Goal: Task Accomplishment & Management: Use online tool/utility

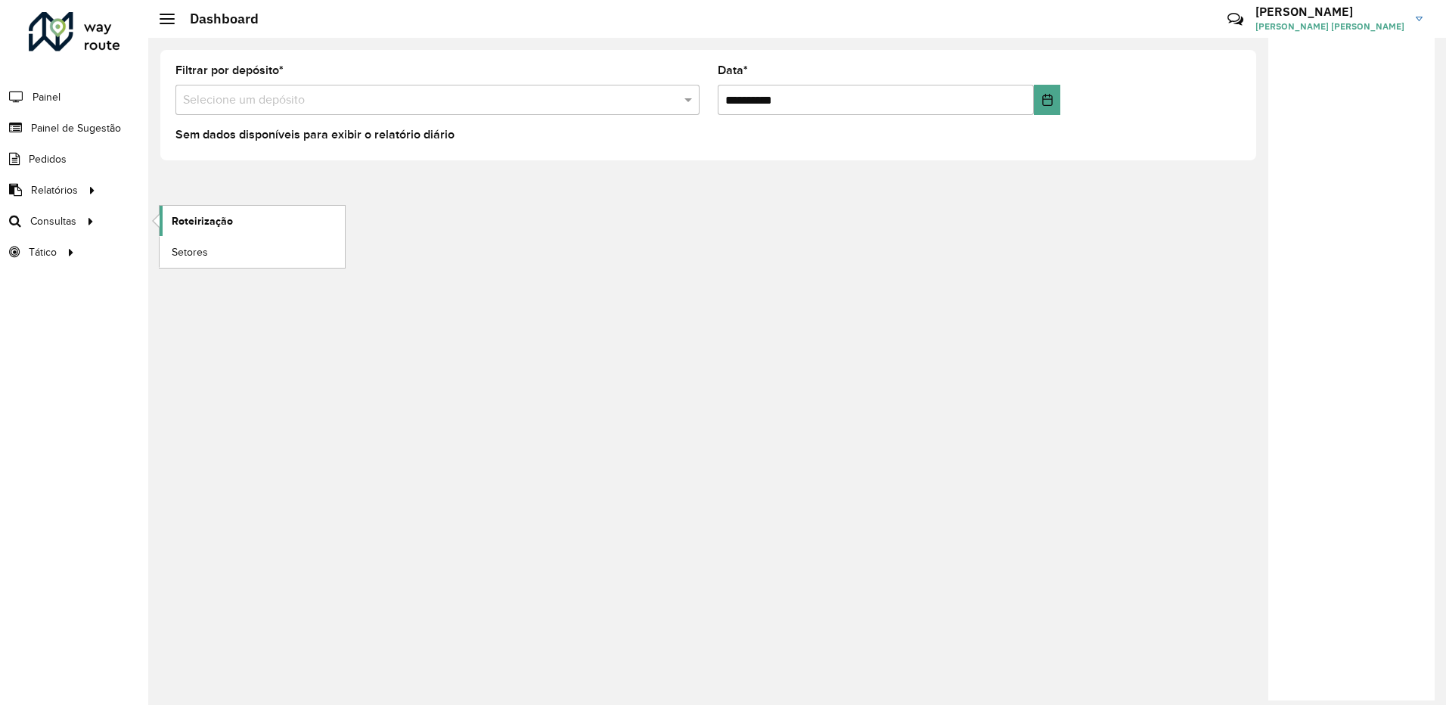
click at [237, 228] on link "Roteirização" at bounding box center [252, 221] width 185 height 30
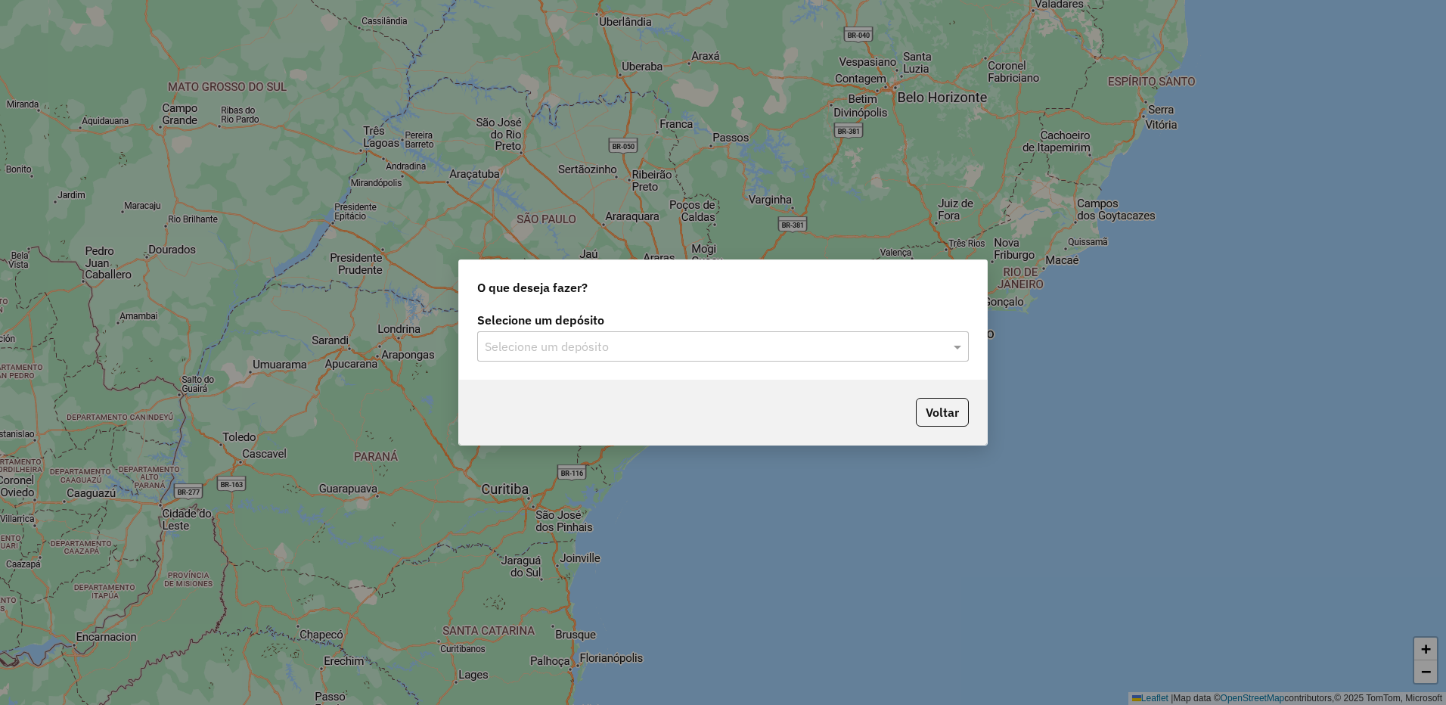
click at [550, 336] on div "Selecione um depósito" at bounding box center [722, 346] width 491 height 30
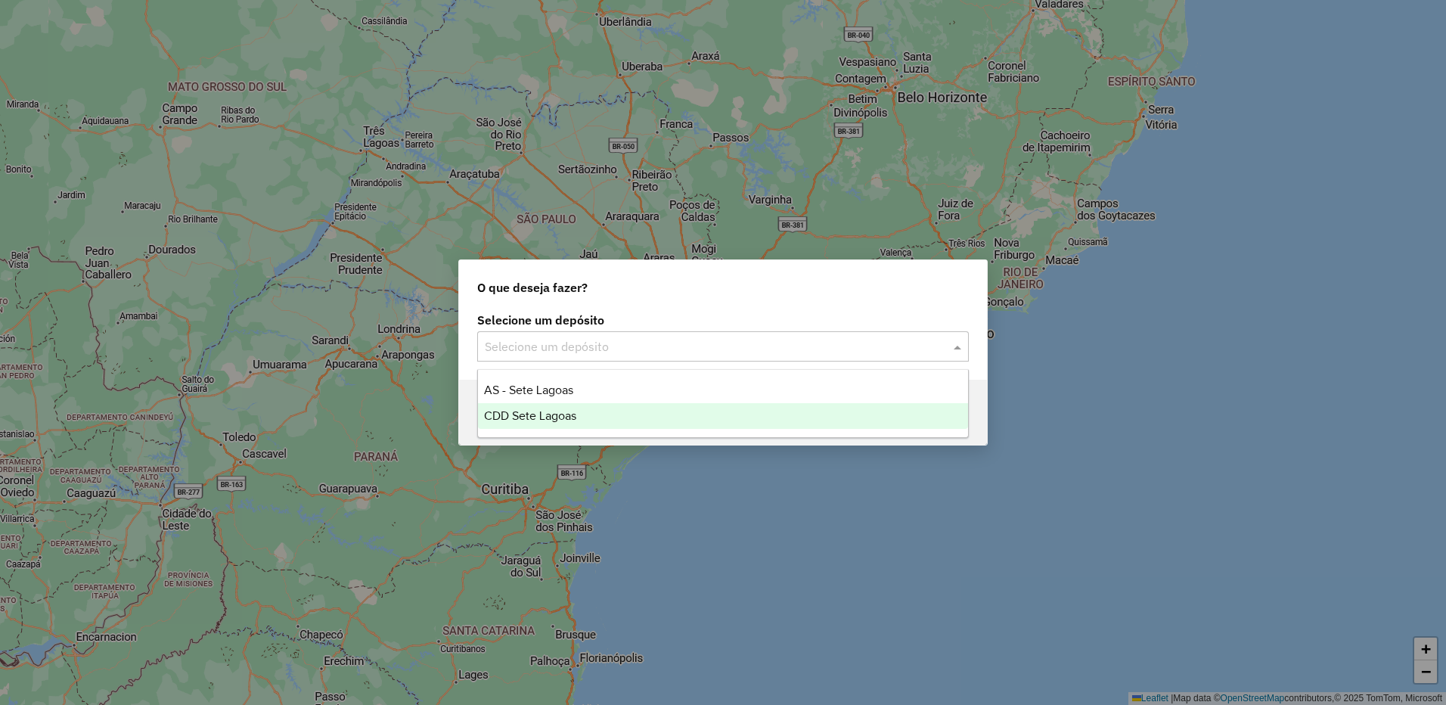
click at [549, 408] on div "CDD Sete Lagoas" at bounding box center [723, 416] width 490 height 26
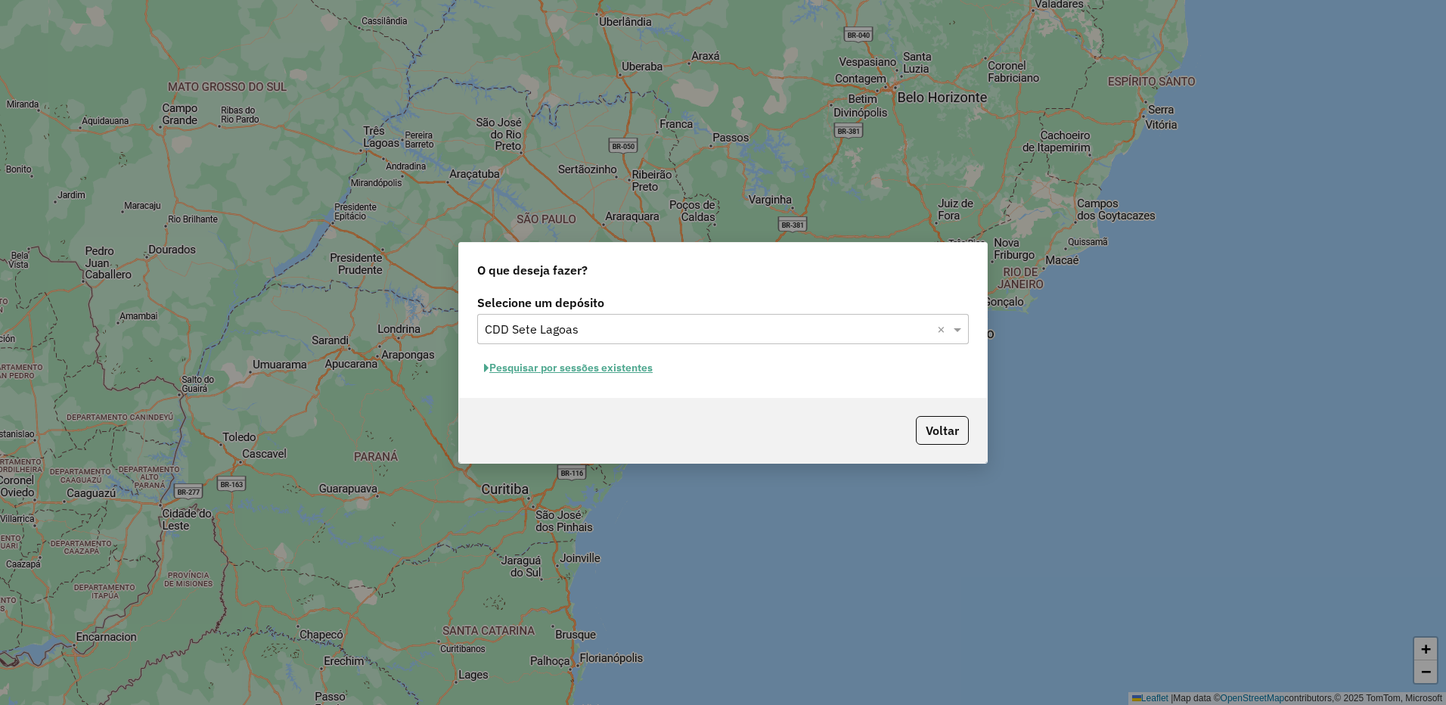
click at [611, 372] on button "Pesquisar por sessões existentes" at bounding box center [568, 367] width 182 height 23
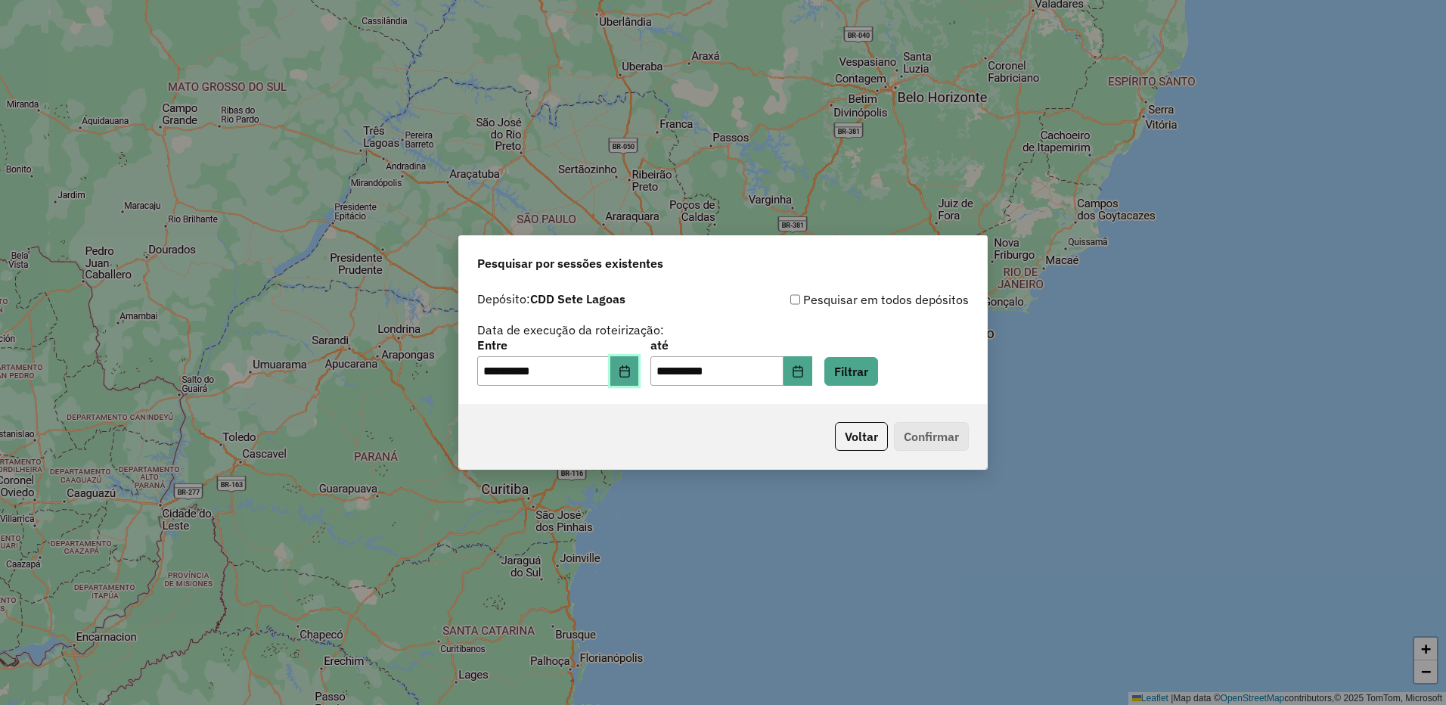
click at [631, 372] on icon "Choose Date" at bounding box center [624, 371] width 12 height 12
click at [785, 305] on div "Pesquisar em todos depósitos" at bounding box center [846, 299] width 246 height 18
click at [872, 378] on button "Filtrar" at bounding box center [851, 371] width 54 height 29
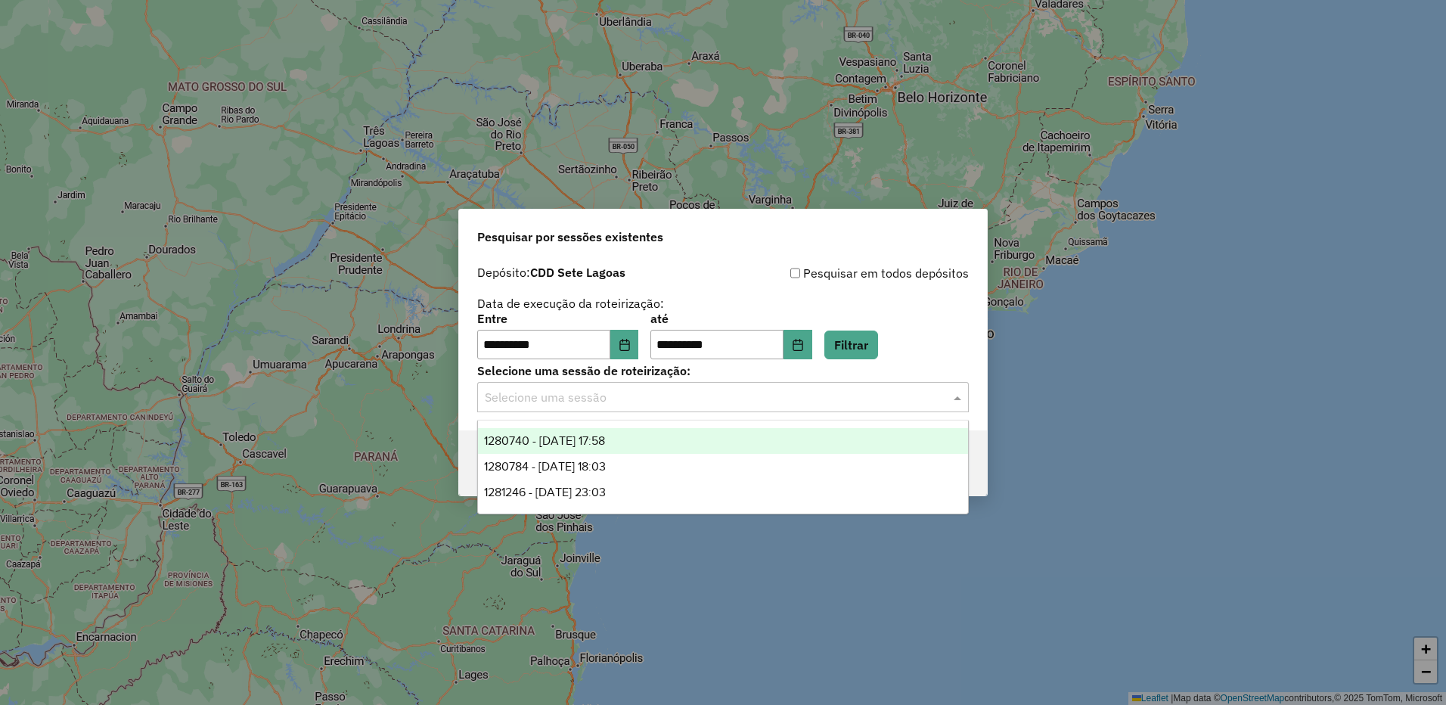
click at [684, 389] on input "text" at bounding box center [708, 398] width 446 height 18
click at [651, 440] on div "1280740 - 23/09/2025 17:58" at bounding box center [723, 441] width 490 height 26
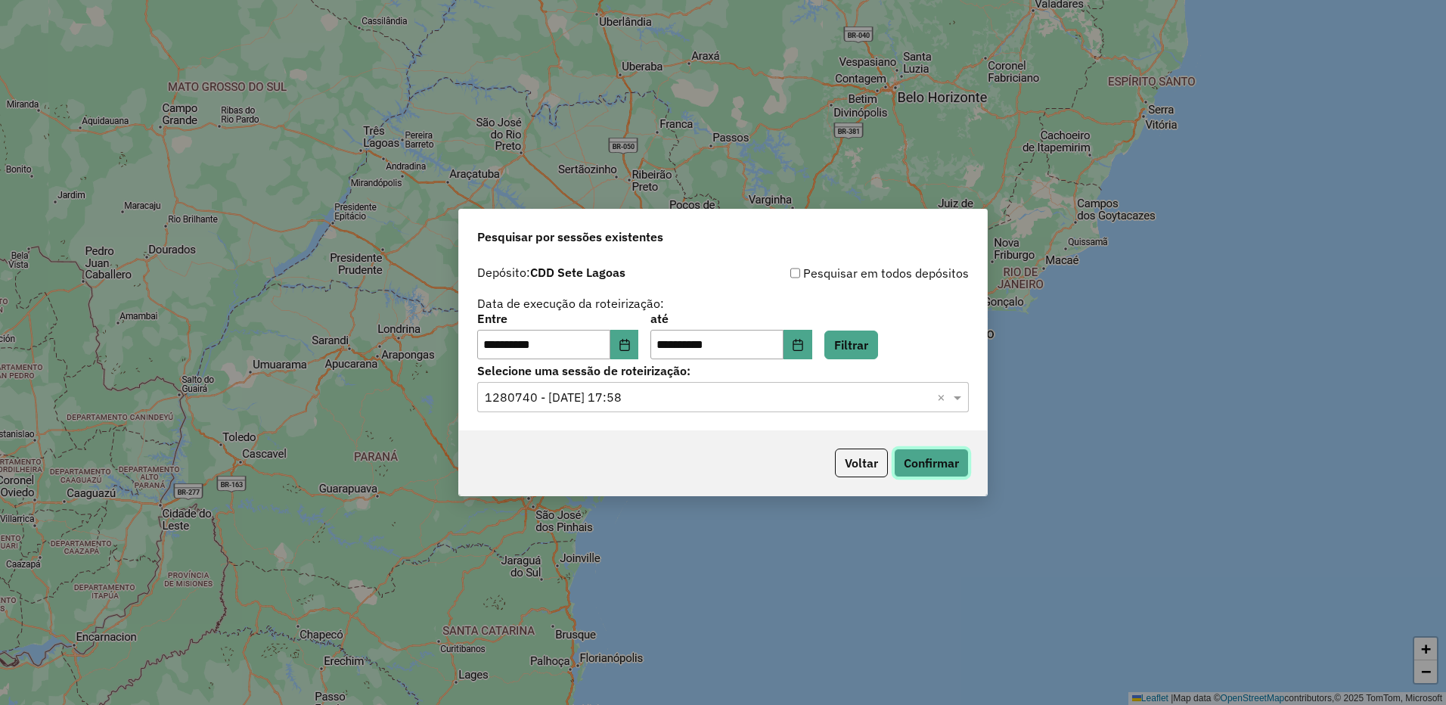
click at [920, 464] on button "Confirmar" at bounding box center [931, 462] width 75 height 29
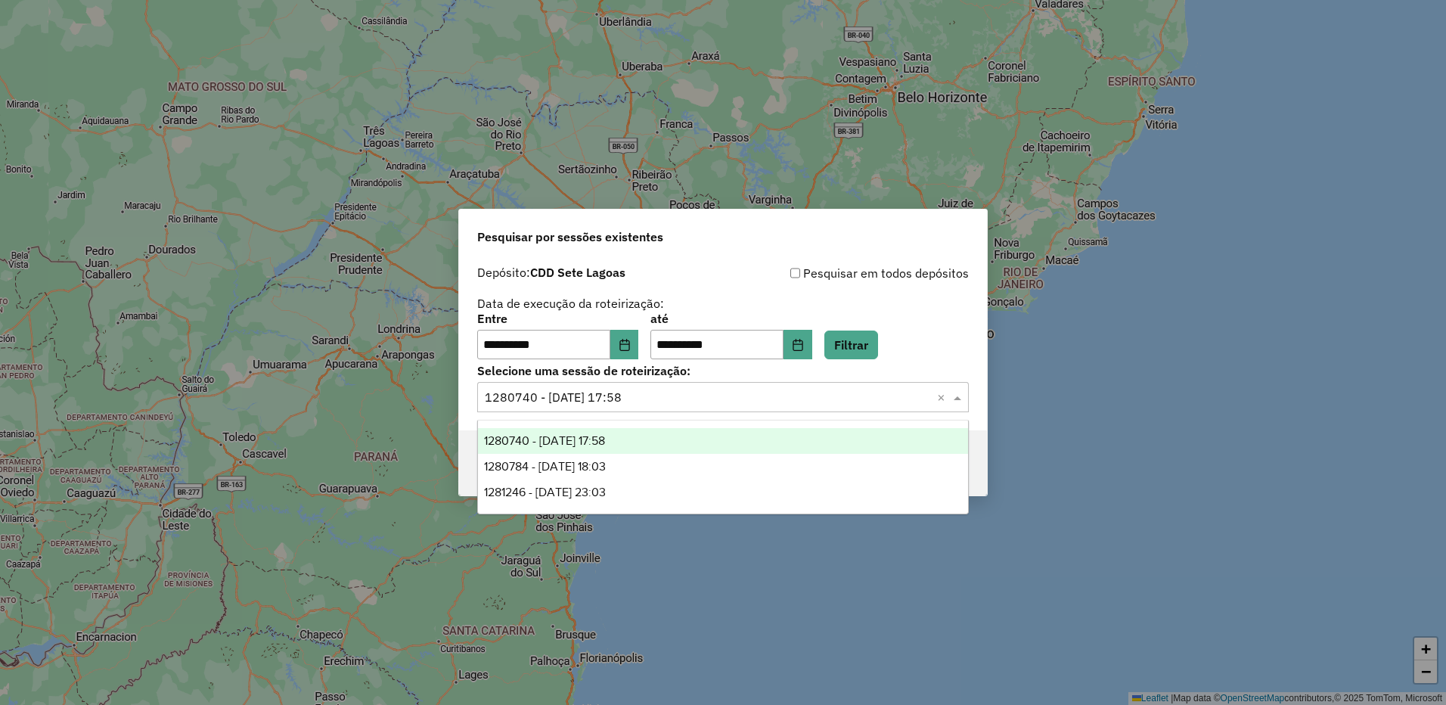
click at [739, 386] on div "Selecione uma sessão × 1280740 - 23/09/2025 17:58 ×" at bounding box center [722, 397] width 491 height 30
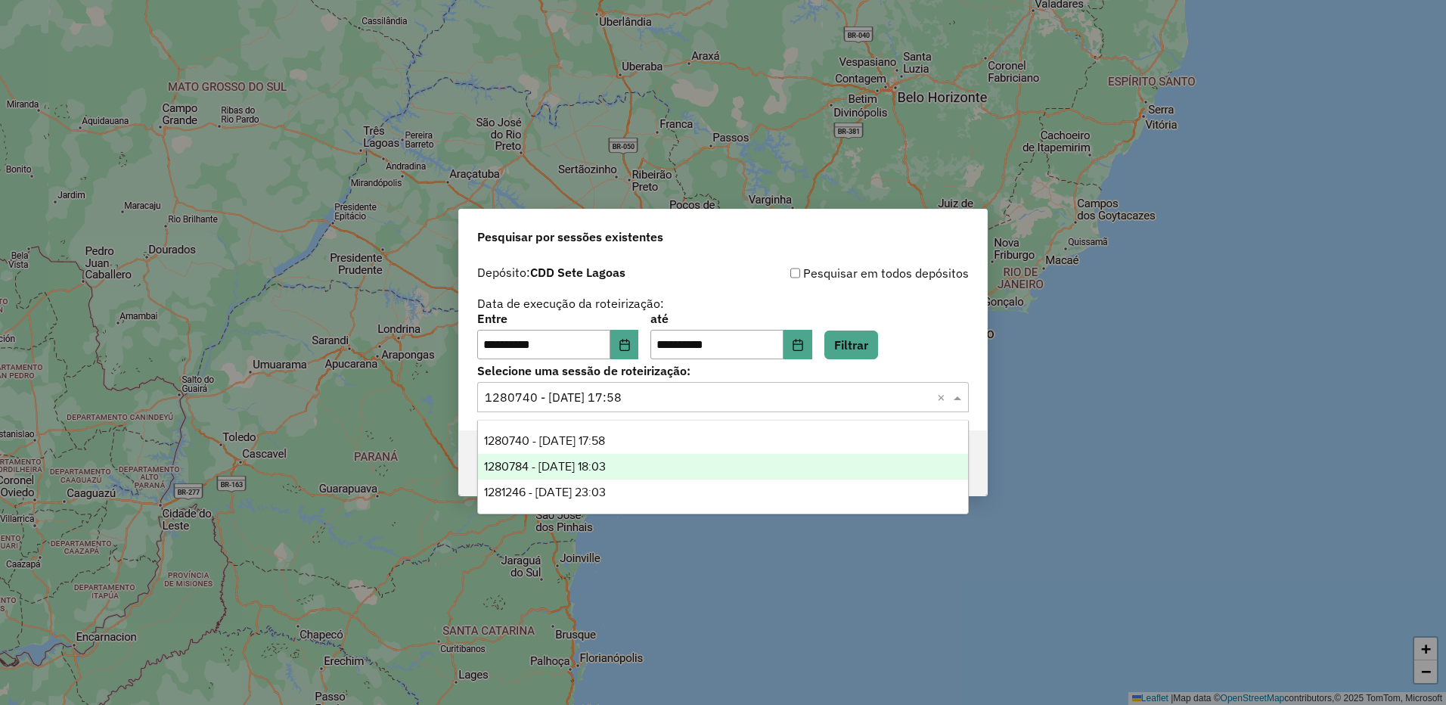
click at [612, 474] on div "1280784 - 23/09/2025 18:03" at bounding box center [723, 467] width 490 height 26
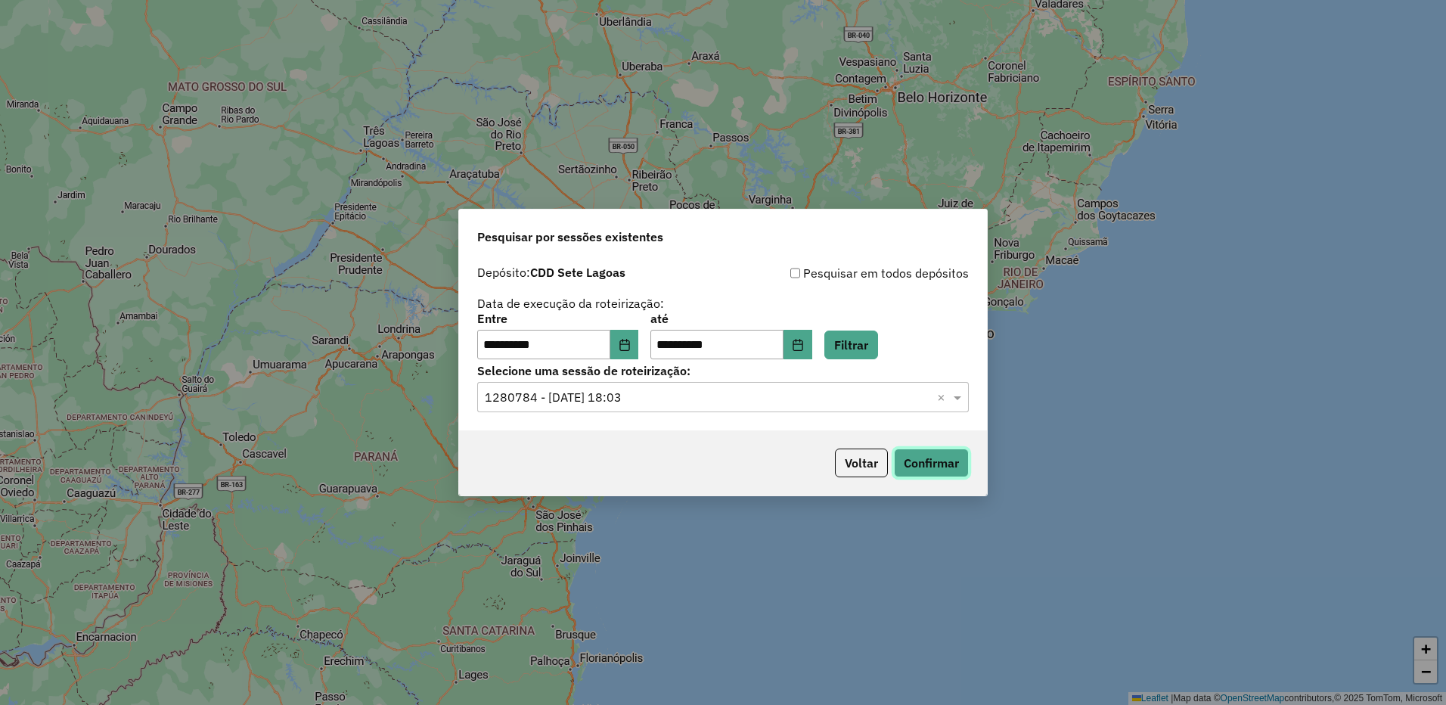
click at [939, 473] on button "Confirmar" at bounding box center [931, 462] width 75 height 29
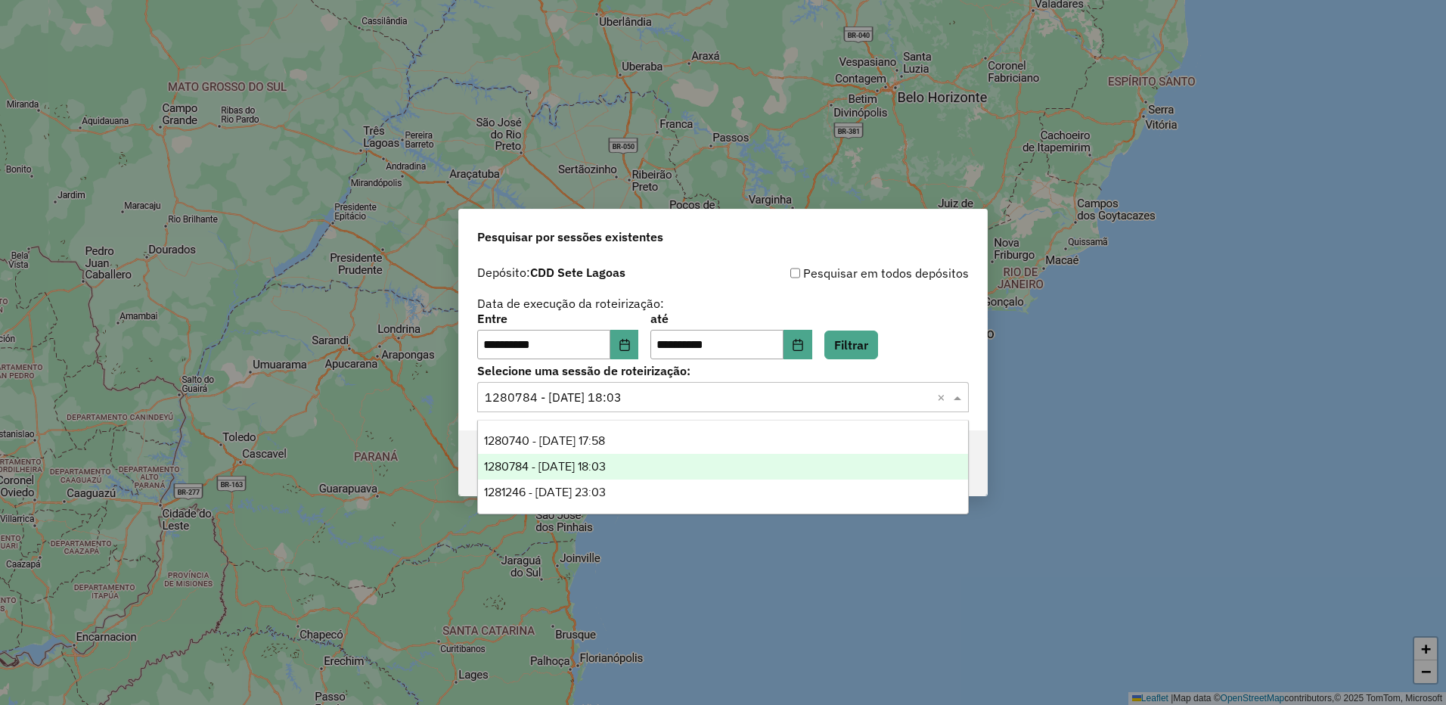
drag, startPoint x: 671, startPoint y: 398, endPoint x: 641, endPoint y: 438, distance: 50.2
click at [673, 398] on input "text" at bounding box center [708, 398] width 446 height 18
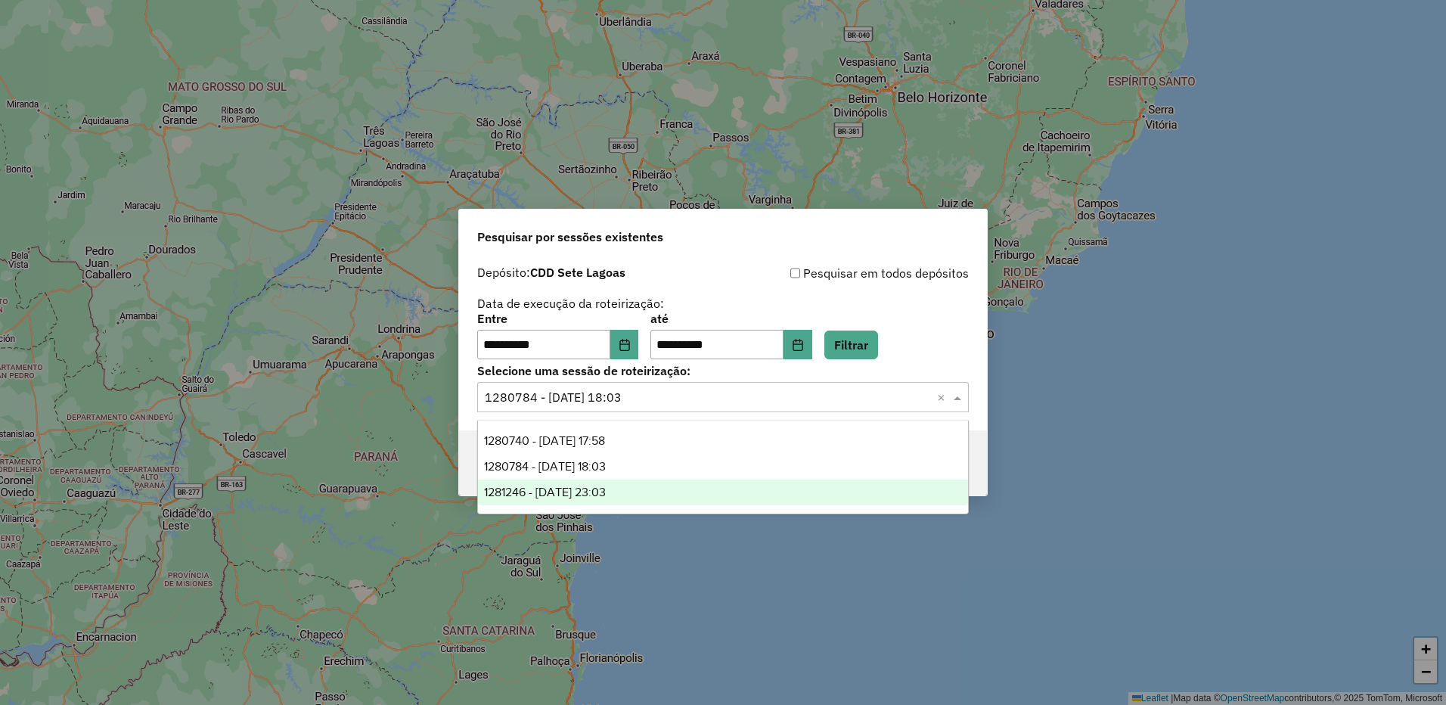
click at [606, 487] on span "1281246 - 23/09/2025 23:03" at bounding box center [545, 491] width 122 height 13
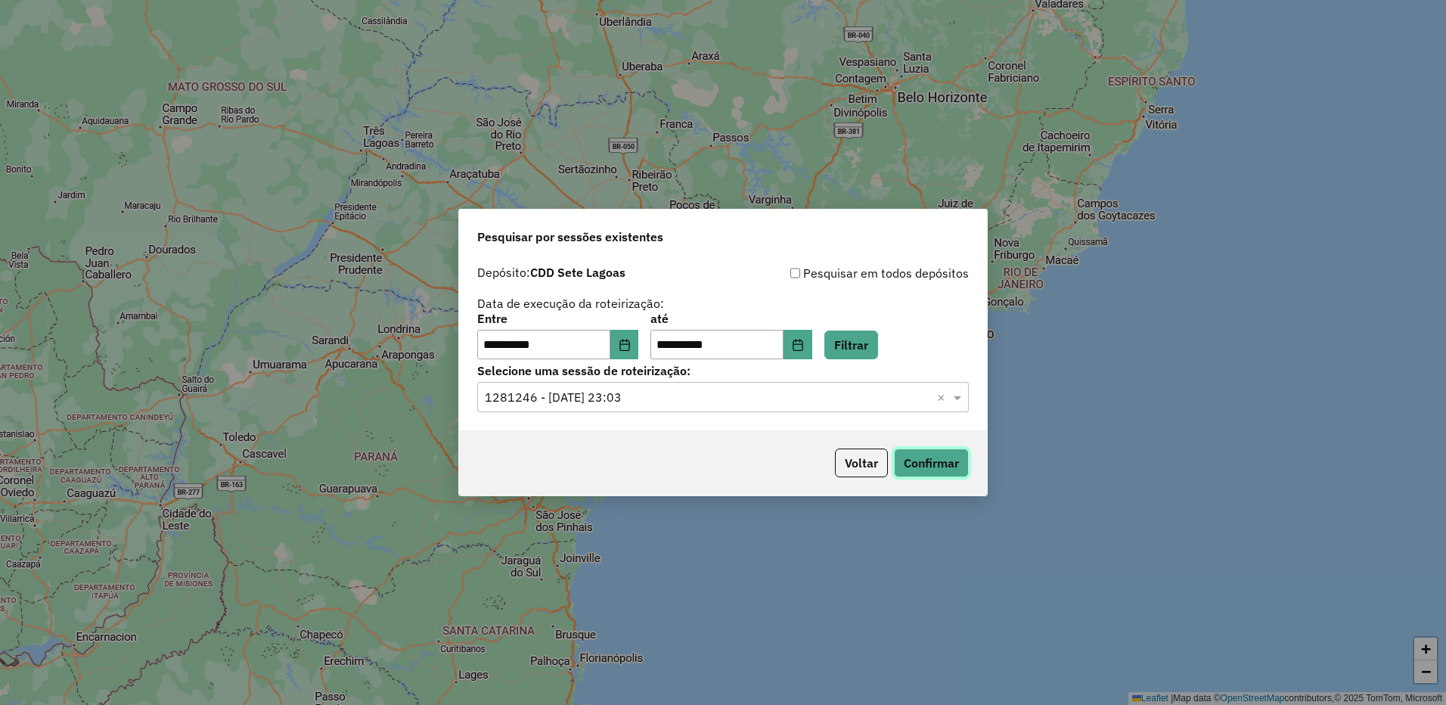
click at [913, 473] on button "Confirmar" at bounding box center [931, 462] width 75 height 29
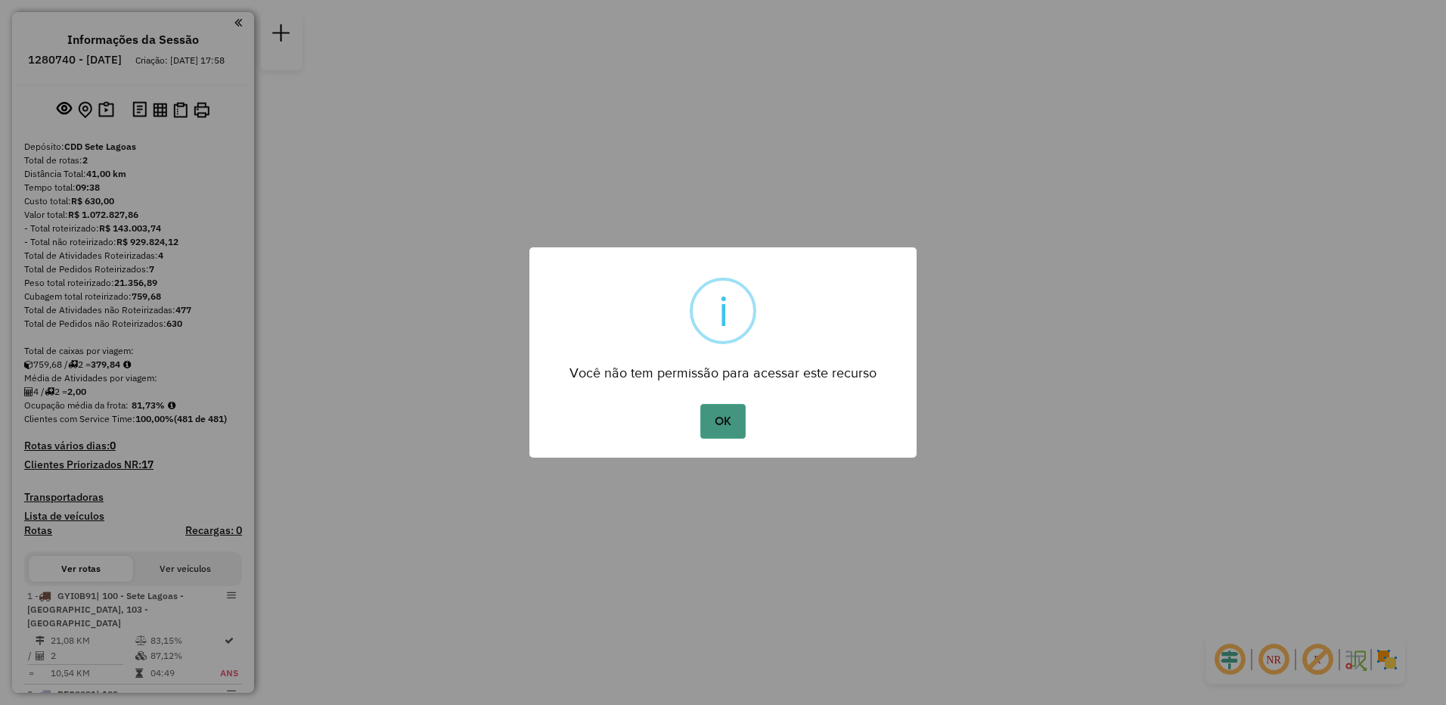
click at [727, 405] on button "OK" at bounding box center [722, 421] width 45 height 35
click at [707, 404] on button "OK" at bounding box center [722, 421] width 45 height 35
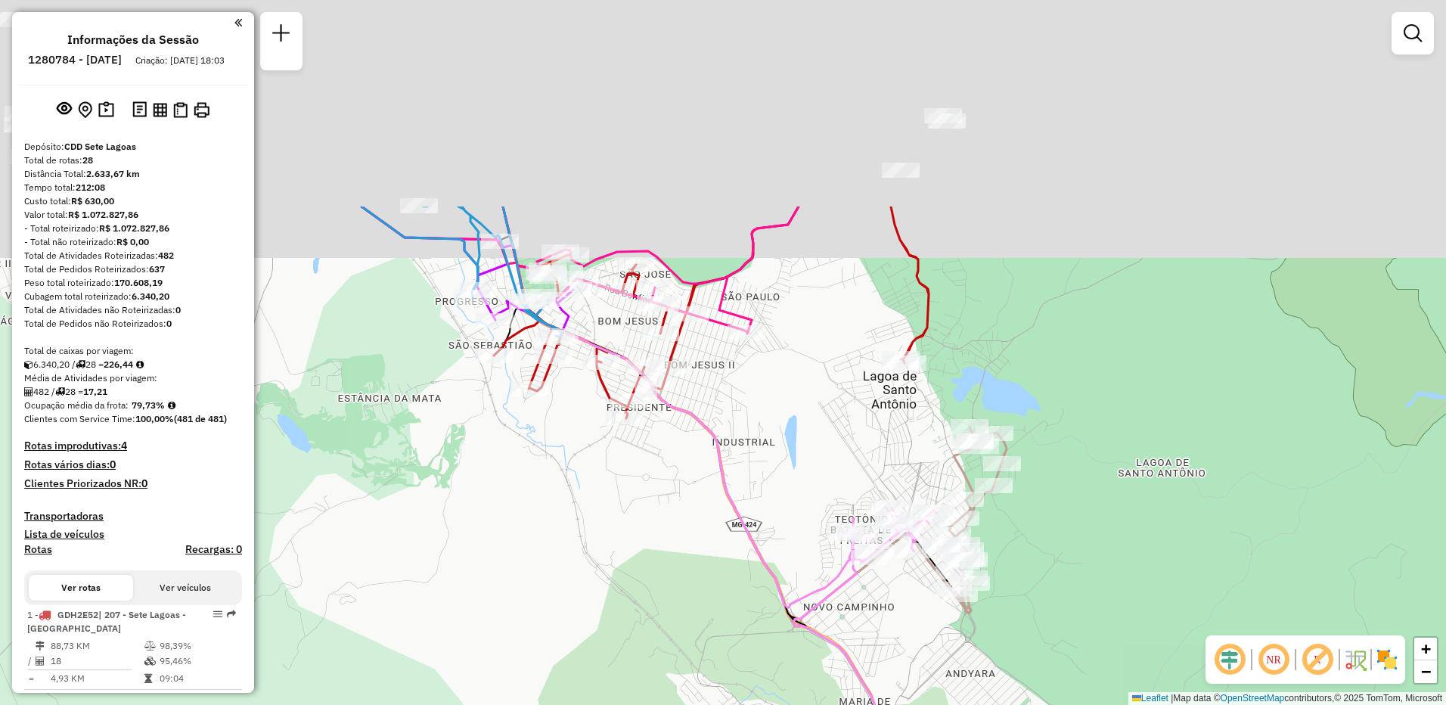
drag, startPoint x: 722, startPoint y: 316, endPoint x: 767, endPoint y: 596, distance: 283.4
click at [767, 596] on div "Janela de atendimento Grade de atendimento Capacidade Transportadoras Veículos …" at bounding box center [723, 352] width 1446 height 705
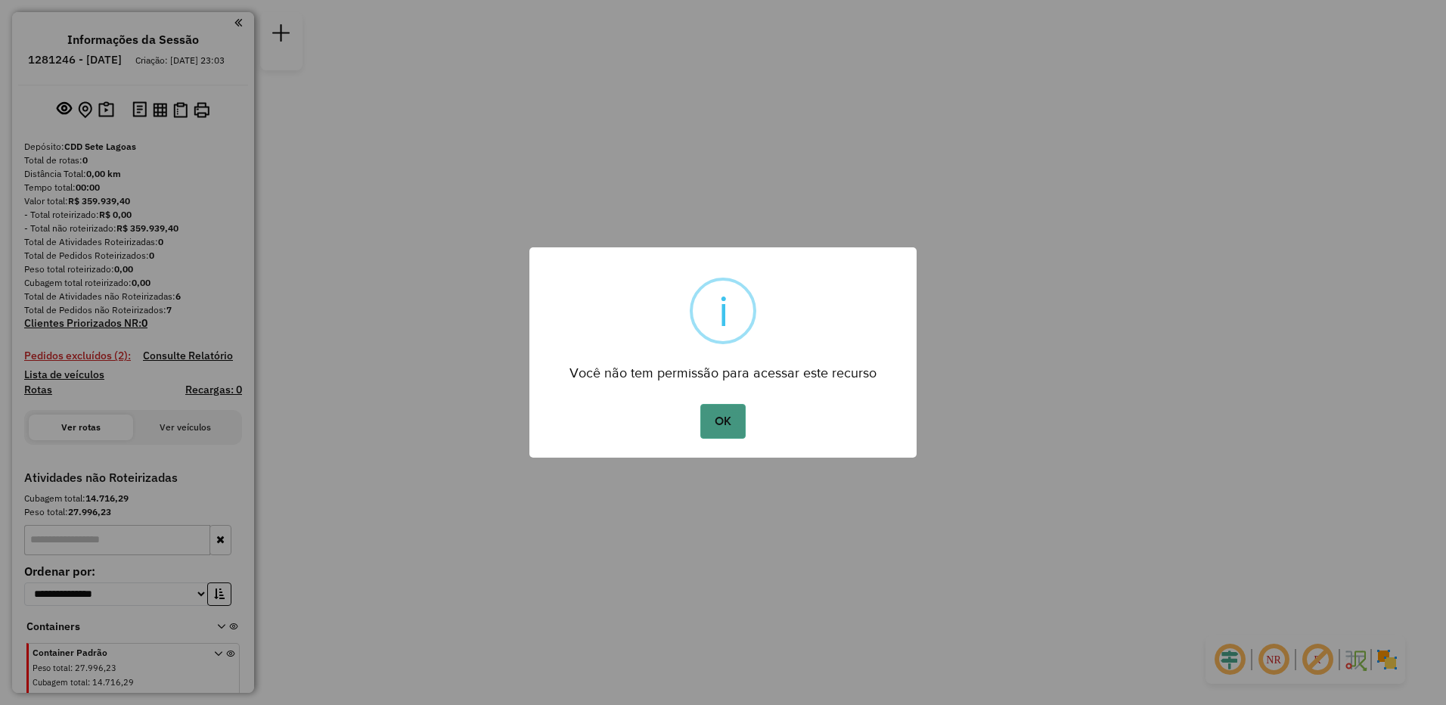
click at [711, 420] on button "OK" at bounding box center [722, 421] width 45 height 35
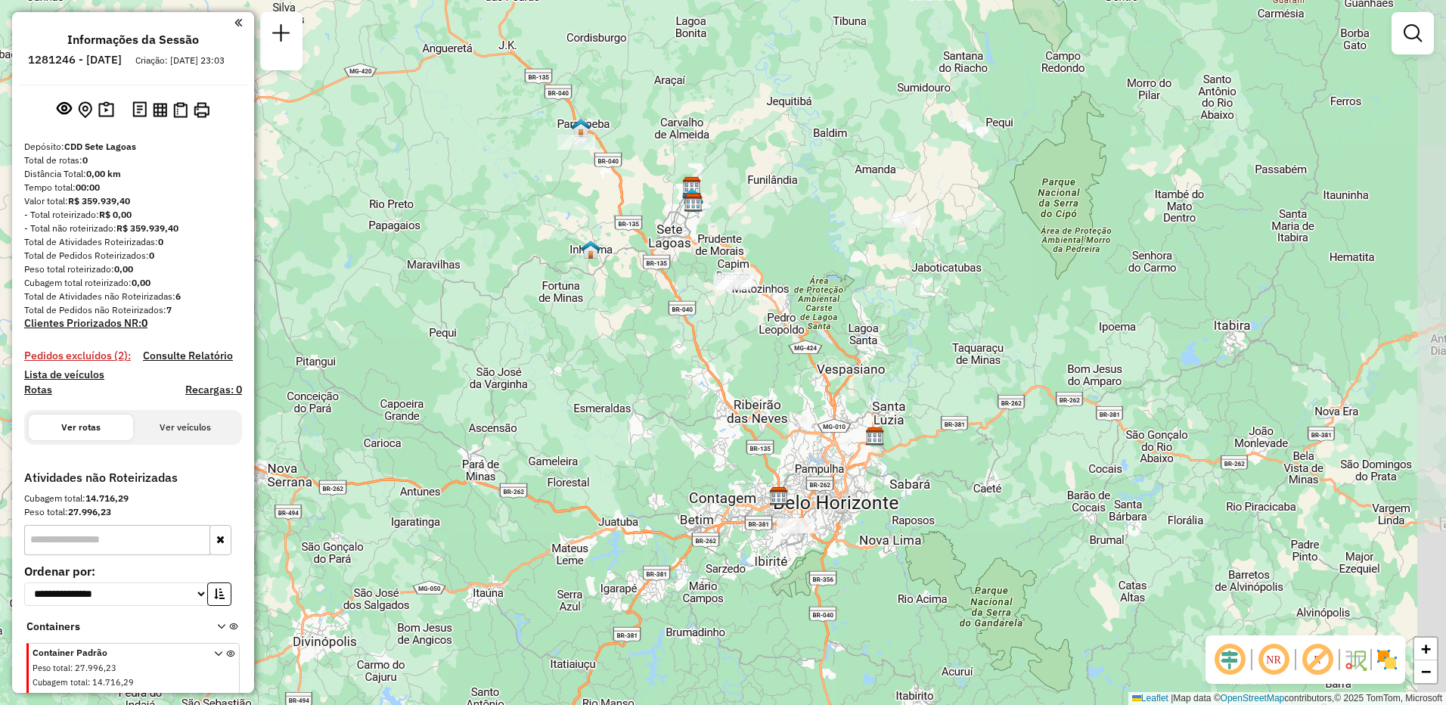
drag, startPoint x: 683, startPoint y: 558, endPoint x: 654, endPoint y: 408, distance: 152.6
click at [654, 408] on div "Janela de atendimento Grade de atendimento Capacidade Transportadoras Veículos …" at bounding box center [723, 352] width 1446 height 705
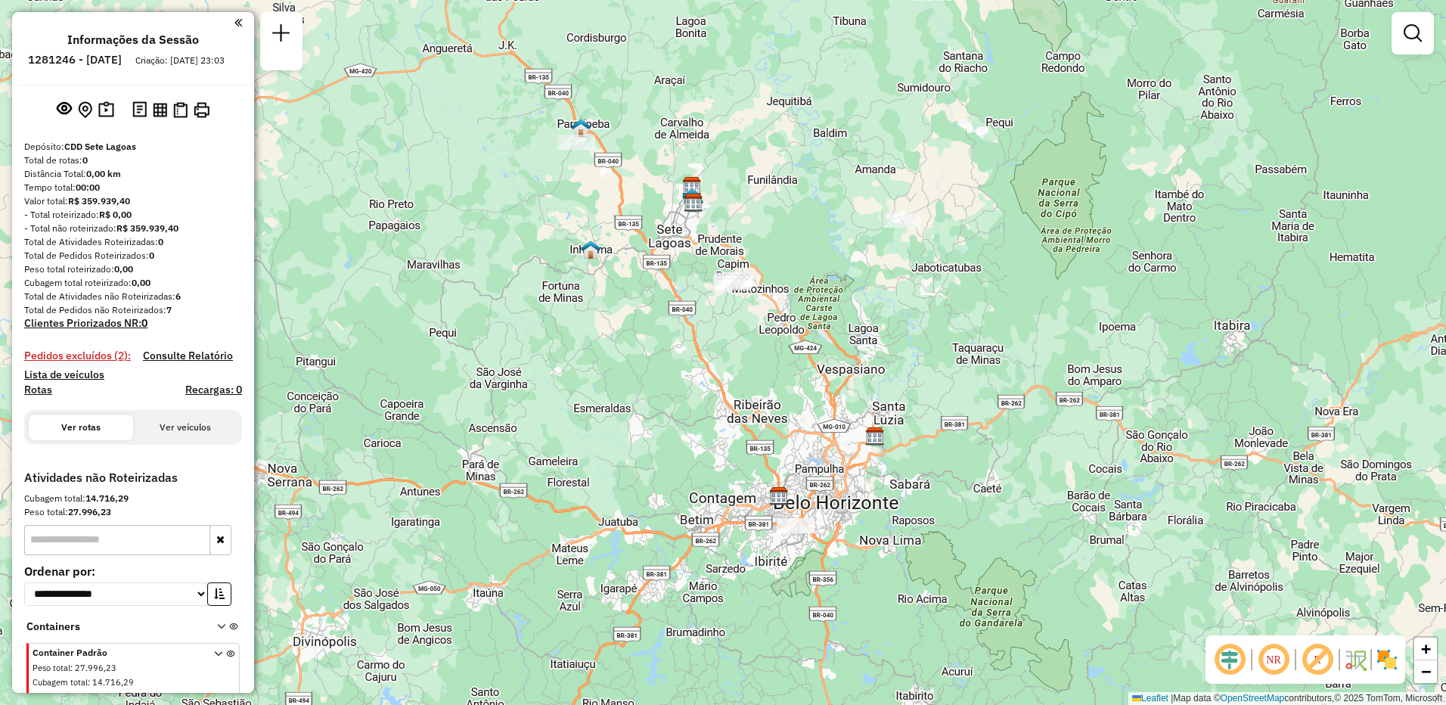
scroll to position [29, 0]
